Goal: Transaction & Acquisition: Purchase product/service

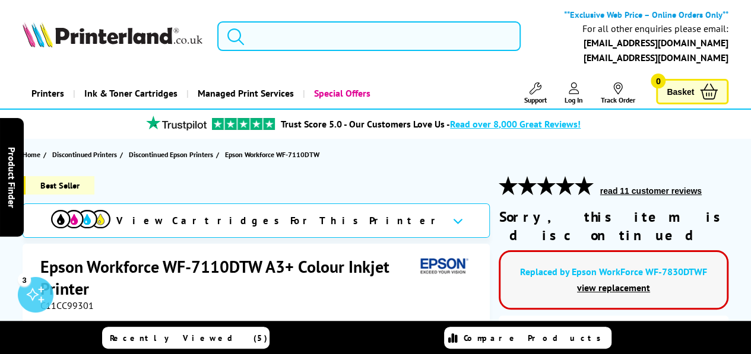
click at [329, 33] on input "search" at bounding box center [368, 36] width 303 height 30
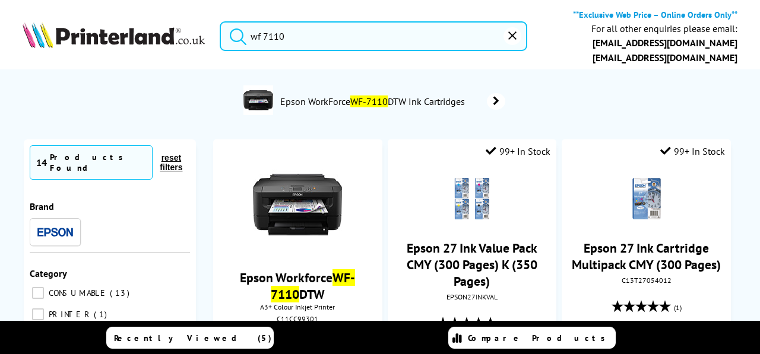
type input "wf 7110"
click at [220, 21] on button "submit" at bounding box center [235, 34] width 30 height 26
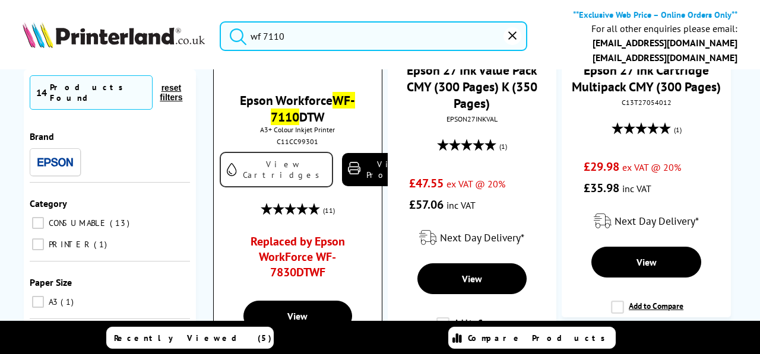
scroll to position [119, 0]
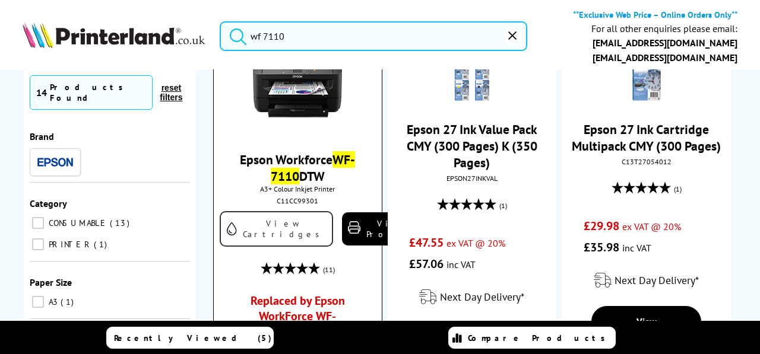
click at [249, 231] on link "View Cartridges" at bounding box center [276, 229] width 113 height 36
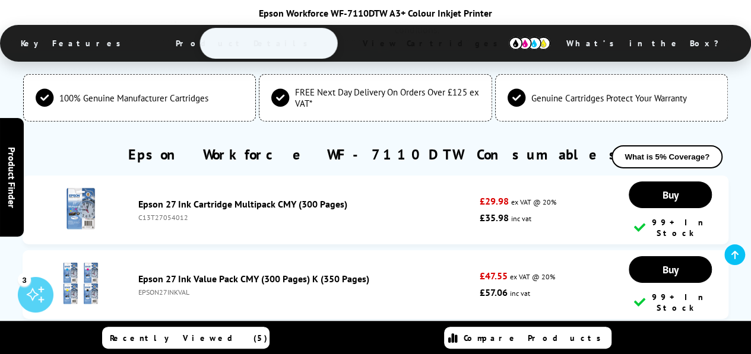
scroll to position [1911, 0]
